Goal: Use online tool/utility: Utilize a website feature to perform a specific function

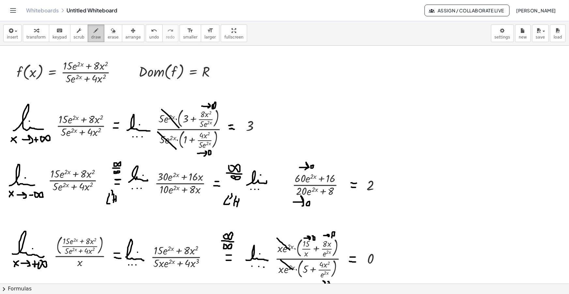
scroll to position [89, 0]
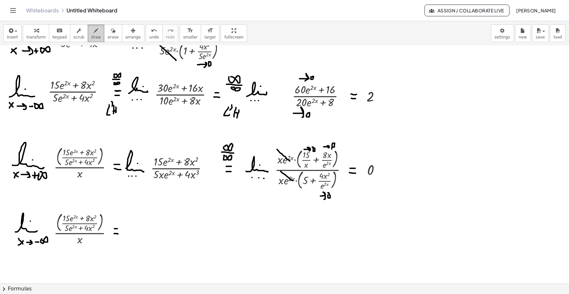
click at [94, 31] on icon "button" at bounding box center [96, 31] width 5 height 8
drag, startPoint x: 9, startPoint y: 30, endPoint x: 51, endPoint y: 62, distance: 52.2
click at [9, 30] on icon "button" at bounding box center [11, 31] width 6 height 8
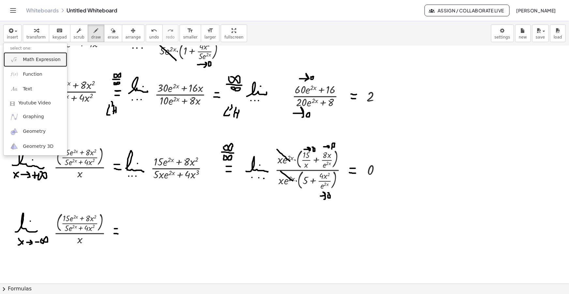
click at [55, 59] on span "Math Expression" at bounding box center [42, 59] width 38 height 7
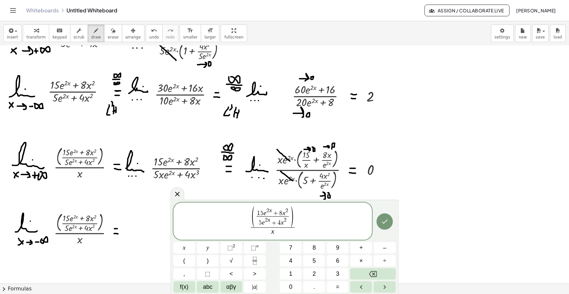
click at [275, 230] on span "x" at bounding box center [273, 231] width 44 height 9
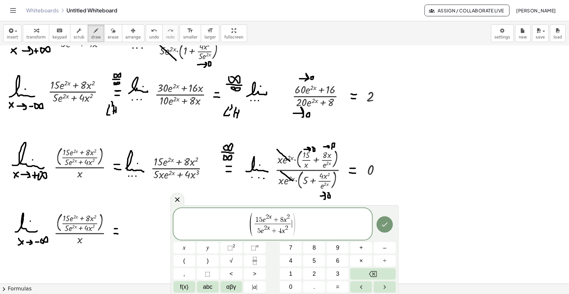
click at [255, 226] on span "5 e 2 x + 4 x 2" at bounding box center [273, 230] width 36 height 12
click at [253, 224] on span "( 1 5 e 2 x + 8 x 2 ​ 5 e 2 x + 4 x 2 ​ )" at bounding box center [272, 224] width 47 height 23
click at [262, 231] on var "e" at bounding box center [262, 231] width 3 height 8
drag, startPoint x: 290, startPoint y: 229, endPoint x: 291, endPoint y: 232, distance: 3.7
click at [290, 228] on span "5 x ​ e 2 x + 4 x 2" at bounding box center [273, 230] width 36 height 12
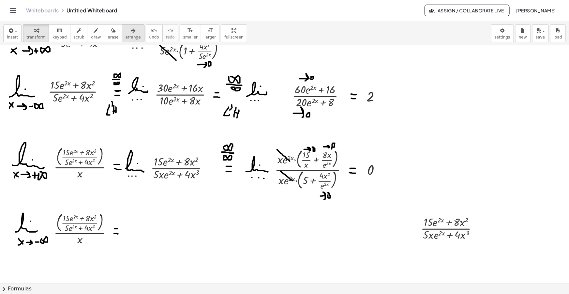
click at [126, 27] on div "button" at bounding box center [133, 30] width 15 height 8
click at [94, 34] on icon "button" at bounding box center [96, 31] width 5 height 8
drag, startPoint x: 126, startPoint y: 235, endPoint x: 146, endPoint y: 234, distance: 20.2
click at [146, 234] on div at bounding box center [284, 206] width 569 height 498
click at [141, 229] on div at bounding box center [284, 206] width 569 height 498
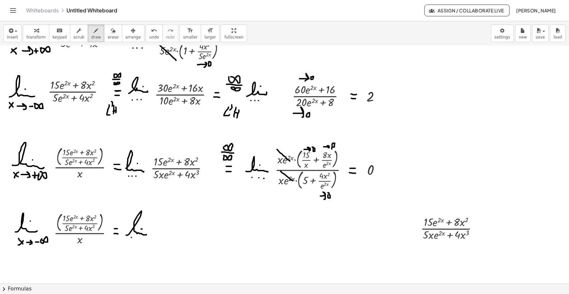
click at [131, 237] on div at bounding box center [284, 206] width 569 height 498
click at [134, 237] on div at bounding box center [284, 206] width 569 height 498
click at [136, 237] on div at bounding box center [284, 206] width 569 height 498
click at [126, 35] on span "arrange" at bounding box center [133, 37] width 15 height 5
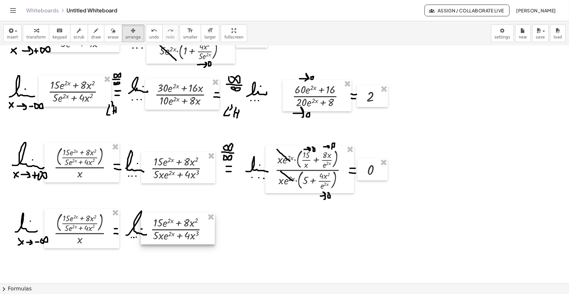
drag, startPoint x: 441, startPoint y: 235, endPoint x: 170, endPoint y: 236, distance: 270.8
click at [170, 236] on div at bounding box center [178, 228] width 74 height 31
click at [88, 33] on button "draw" at bounding box center [96, 33] width 17 height 18
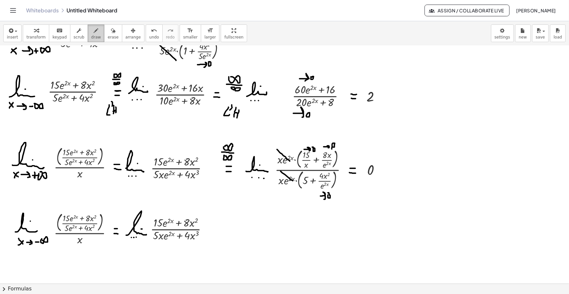
click at [88, 33] on button "draw" at bounding box center [96, 33] width 17 height 18
click at [222, 229] on div at bounding box center [284, 206] width 569 height 498
click at [222, 233] on div at bounding box center [284, 206] width 569 height 498
click at [270, 22] on div "insert select one: Math Expression Function Text Youtube Video Graphing Geometr…" at bounding box center [284, 33] width 569 height 24
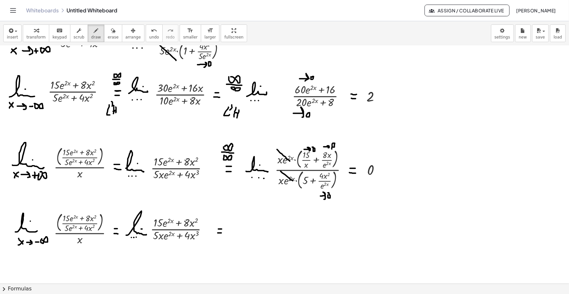
click at [277, 29] on div "insert select one: Math Expression Function Text Youtube Video Graphing Geometr…" at bounding box center [284, 33] width 569 height 24
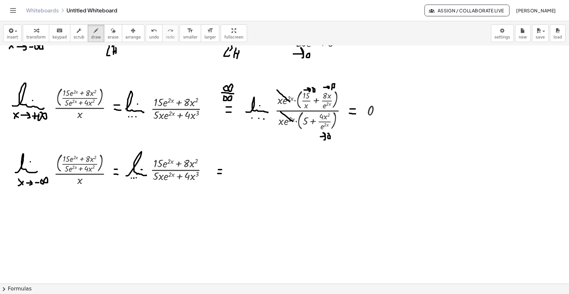
scroll to position [207, 0]
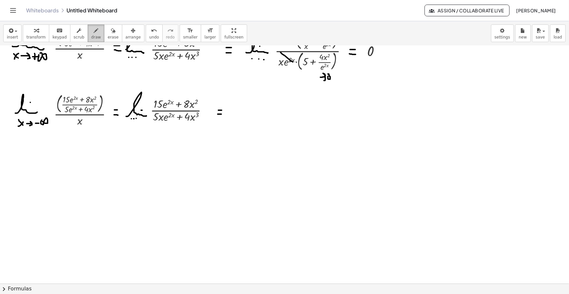
click at [93, 36] on button "draw" at bounding box center [96, 33] width 17 height 18
click at [94, 33] on icon "button" at bounding box center [96, 31] width 5 height 8
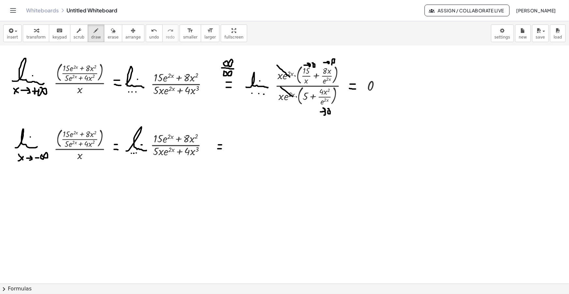
scroll to position [118, 0]
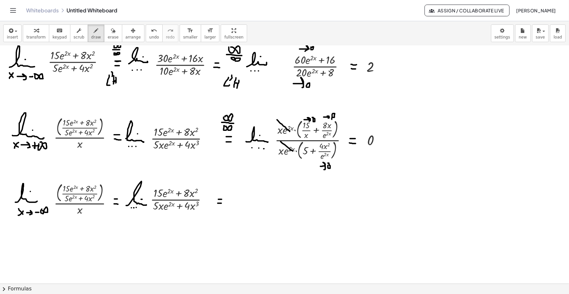
click at [337, 28] on div "insert select one: Math Expression Function Text Youtube Video Graphing Geometr…" at bounding box center [284, 33] width 569 height 24
click at [303, 22] on div "insert select one: Math Expression Function Text Youtube Video Graphing Geometr…" at bounding box center [284, 33] width 569 height 24
click at [94, 33] on icon "button" at bounding box center [96, 31] width 5 height 8
click at [277, 33] on div "insert select one: Math Expression Function Text Youtube Video Graphing Geometr…" at bounding box center [284, 33] width 569 height 24
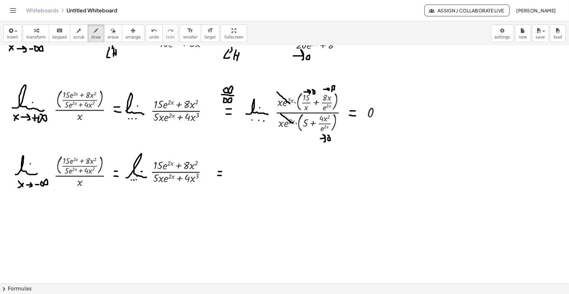
scroll to position [178, 0]
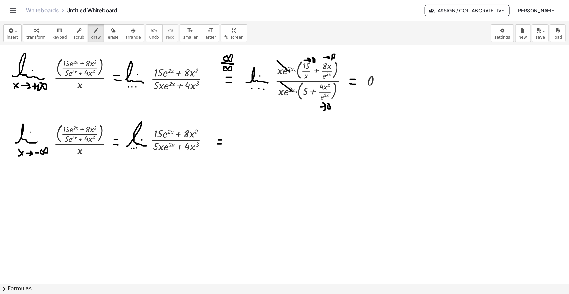
click at [248, 30] on div "insert select one: Math Expression Function Text Youtube Video Graphing Geometr…" at bounding box center [284, 33] width 569 height 24
click at [92, 33] on div "button" at bounding box center [96, 30] width 10 height 8
click at [93, 33] on button "draw" at bounding box center [96, 33] width 17 height 18
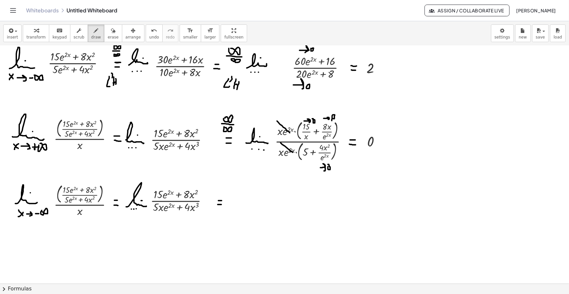
scroll to position [118, 0]
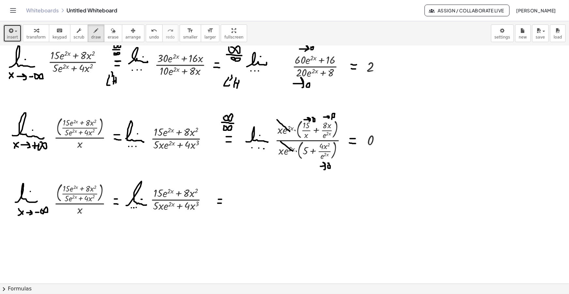
click at [12, 40] on button "insert" at bounding box center [12, 33] width 18 height 18
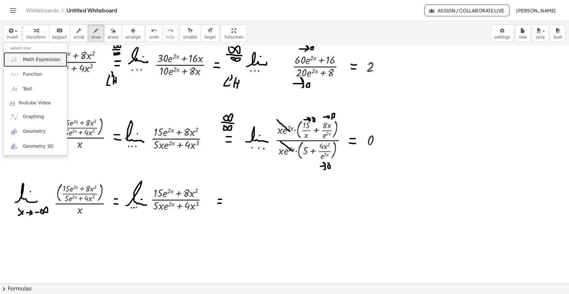
click at [46, 61] on span "Math Expression" at bounding box center [42, 59] width 38 height 7
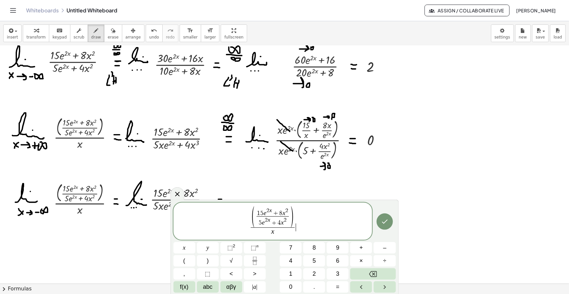
click at [275, 232] on span "x" at bounding box center [273, 231] width 44 height 9
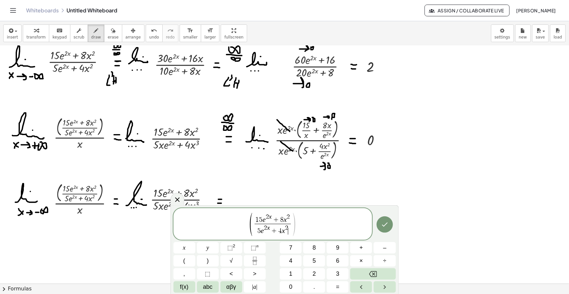
click at [253, 223] on span "(" at bounding box center [251, 224] width 5 height 25
click at [287, 228] on span "2" at bounding box center [286, 228] width 3 height 6
click at [261, 231] on span "5 e 2 x + 4 x 3 ​" at bounding box center [273, 230] width 36 height 12
drag, startPoint x: 289, startPoint y: 226, endPoint x: 245, endPoint y: 224, distance: 44.4
click at [245, 224] on span "1 5 e 2 x + 8 x 2 5 x e 2 x + 4 x 3 ​" at bounding box center [273, 225] width 199 height 23
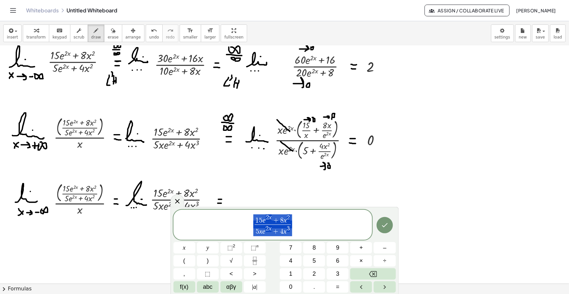
click at [253, 222] on span "1 5 e 2 x + 8 x 2 5 x e 2 x + 4 x 3 ​" at bounding box center [273, 225] width 199 height 23
click at [255, 221] on span "1 5 e 2 x + 8 x 2" at bounding box center [273, 219] width 36 height 10
click at [296, 220] on span ")" at bounding box center [295, 219] width 4 height 12
click at [256, 230] on span "5" at bounding box center [258, 231] width 4 height 7
click at [296, 232] on span ")" at bounding box center [295, 230] width 4 height 12
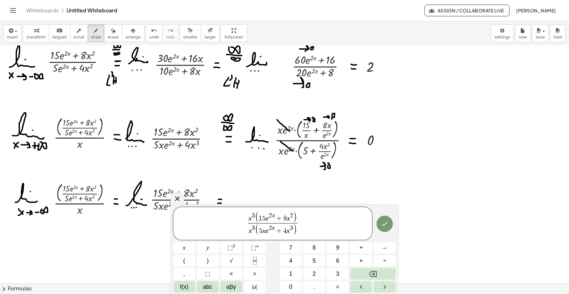
click at [274, 219] on var "x" at bounding box center [273, 215] width 3 height 7
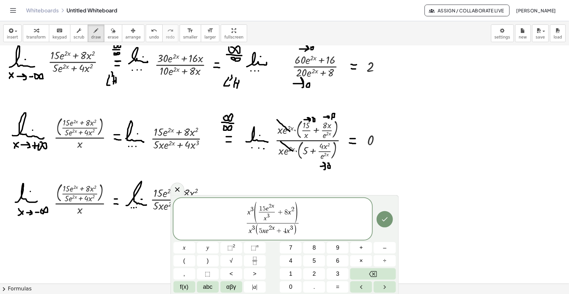
click at [293, 211] on span "2" at bounding box center [292, 209] width 3 height 6
click at [264, 231] on var "x" at bounding box center [264, 231] width 3 height 8
click at [272, 232] on span "5 ​ e 2 x + 4 x 3" at bounding box center [276, 230] width 31 height 10
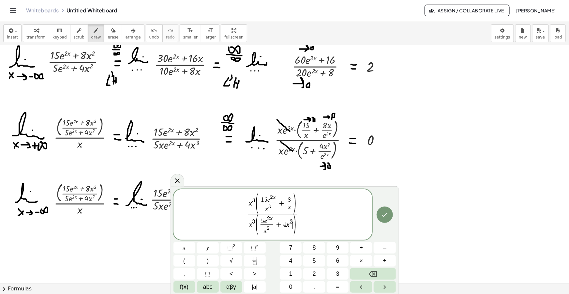
click at [293, 222] on span ")" at bounding box center [295, 225] width 5 height 23
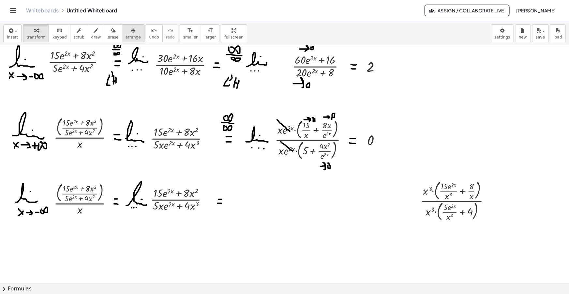
click at [127, 37] on span "arrange" at bounding box center [133, 37] width 15 height 5
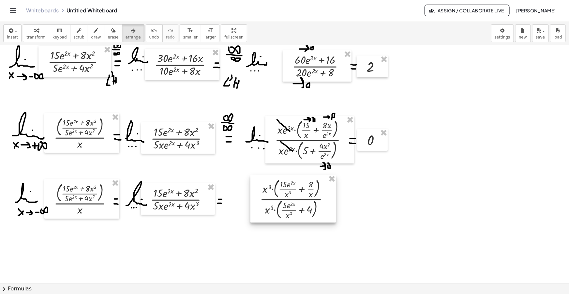
drag, startPoint x: 383, startPoint y: 209, endPoint x: 166, endPoint y: 124, distance: 232.5
click at [277, 207] on div at bounding box center [293, 199] width 85 height 48
click at [94, 32] on icon "button" at bounding box center [96, 31] width 5 height 8
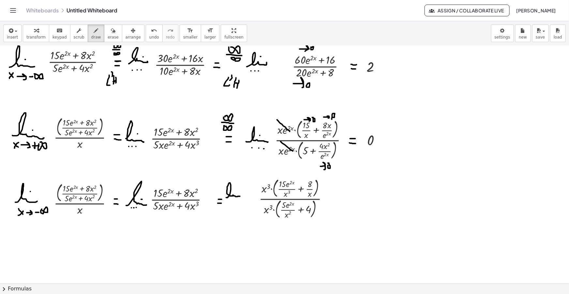
drag, startPoint x: 226, startPoint y: 197, endPoint x: 243, endPoint y: 195, distance: 16.5
click at [244, 196] on div at bounding box center [284, 176] width 569 height 498
click at [236, 191] on div at bounding box center [284, 176] width 569 height 498
click at [228, 202] on div at bounding box center [284, 176] width 569 height 498
click at [232, 202] on div at bounding box center [284, 176] width 569 height 498
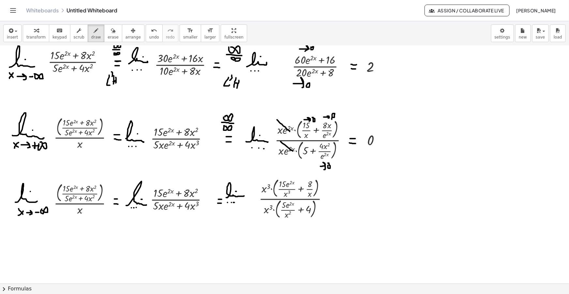
click at [235, 202] on div at bounding box center [284, 176] width 569 height 498
drag, startPoint x: 327, startPoint y: 196, endPoint x: 331, endPoint y: 196, distance: 4.6
click at [331, 196] on div at bounding box center [284, 176] width 569 height 498
drag, startPoint x: 328, startPoint y: 200, endPoint x: 332, endPoint y: 200, distance: 4.3
click at [332, 200] on div at bounding box center [284, 176] width 569 height 498
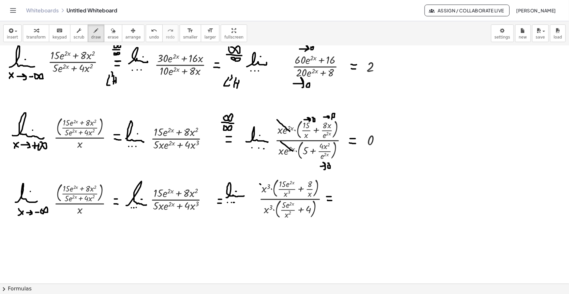
drag, startPoint x: 260, startPoint y: 184, endPoint x: 268, endPoint y: 189, distance: 9.1
click at [268, 189] on div at bounding box center [284, 176] width 569 height 498
drag, startPoint x: 264, startPoint y: 204, endPoint x: 271, endPoint y: 212, distance: 11.1
click at [271, 212] on div at bounding box center [284, 176] width 569 height 498
drag, startPoint x: 308, startPoint y: 177, endPoint x: 311, endPoint y: 180, distance: 3.9
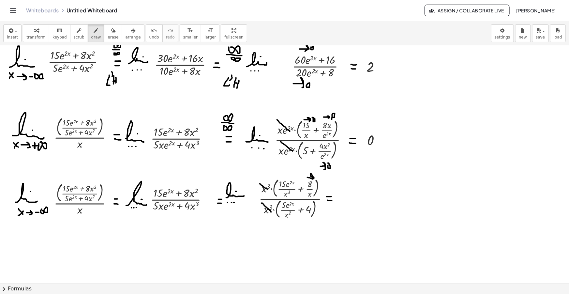
click at [311, 179] on div at bounding box center [284, 176] width 569 height 498
click at [316, 176] on div at bounding box center [284, 176] width 569 height 498
drag, startPoint x: 284, startPoint y: 177, endPoint x: 288, endPoint y: 180, distance: 5.8
click at [288, 180] on div at bounding box center [284, 176] width 569 height 498
click at [293, 177] on div at bounding box center [284, 176] width 569 height 498
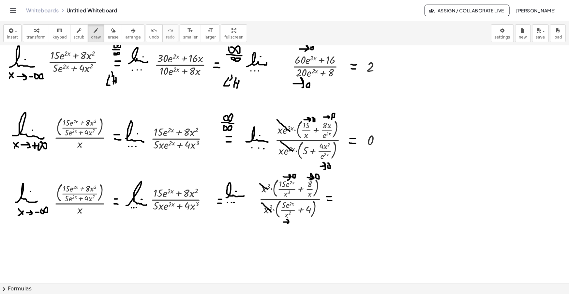
click at [287, 223] on div at bounding box center [284, 176] width 569 height 498
click at [291, 220] on div at bounding box center [284, 176] width 569 height 498
click at [341, 193] on div at bounding box center [284, 176] width 569 height 498
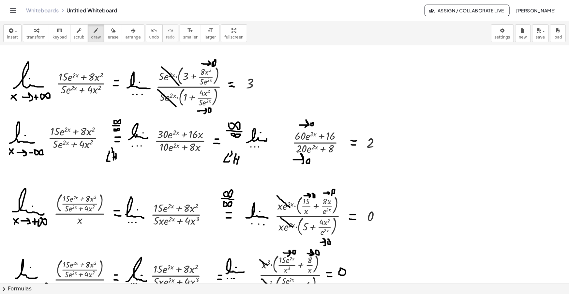
scroll to position [89, 0]
